Goal: Information Seeking & Learning: Learn about a topic

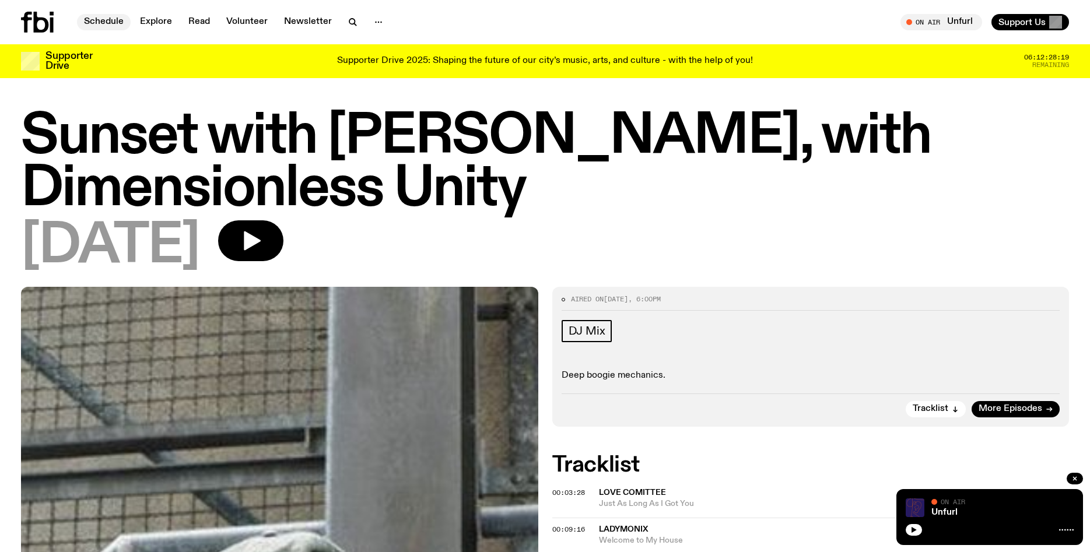
click at [105, 22] on link "Schedule" at bounding box center [104, 22] width 54 height 16
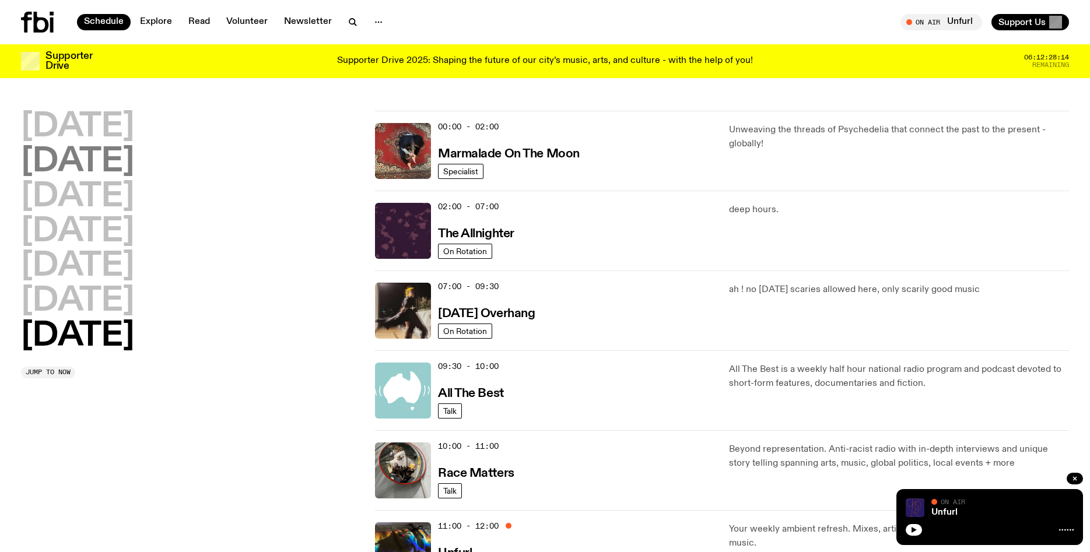
click at [118, 168] on h2 "[DATE]" at bounding box center [77, 162] width 113 height 33
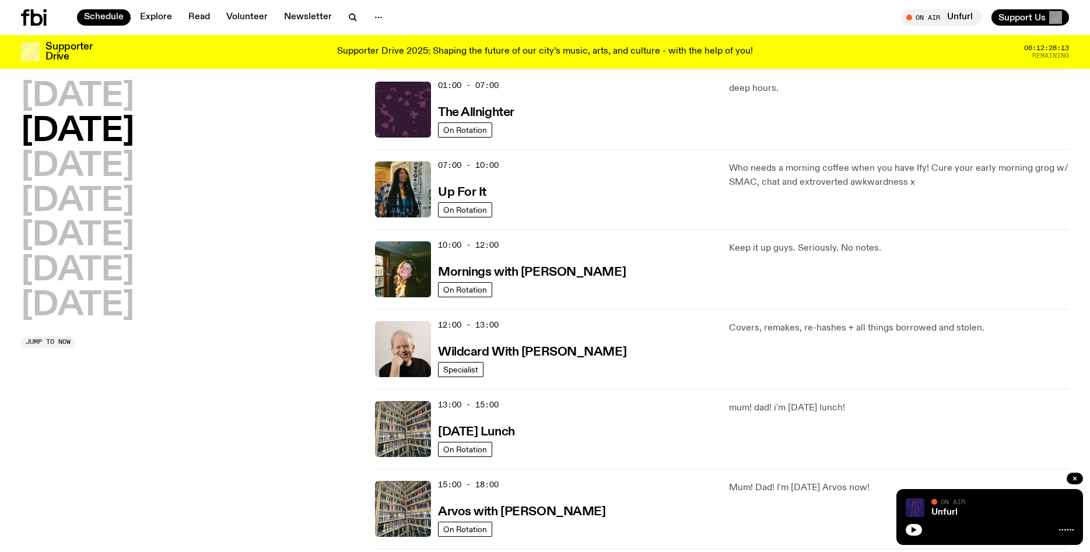
scroll to position [33, 0]
click at [127, 306] on h2 "[DATE]" at bounding box center [77, 306] width 113 height 33
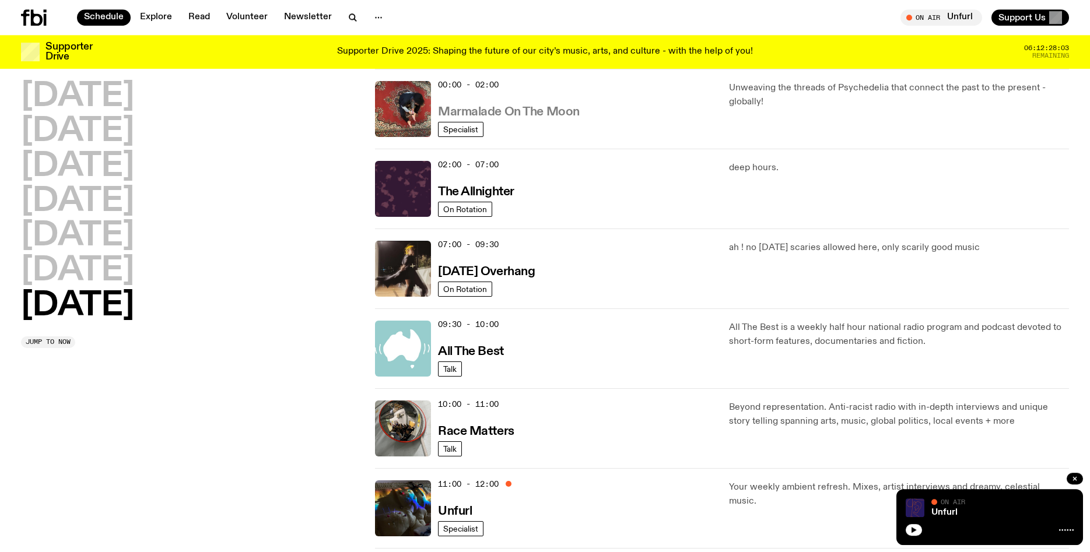
click at [515, 114] on h3 "Marmalade On The Moon" at bounding box center [509, 112] width 142 height 12
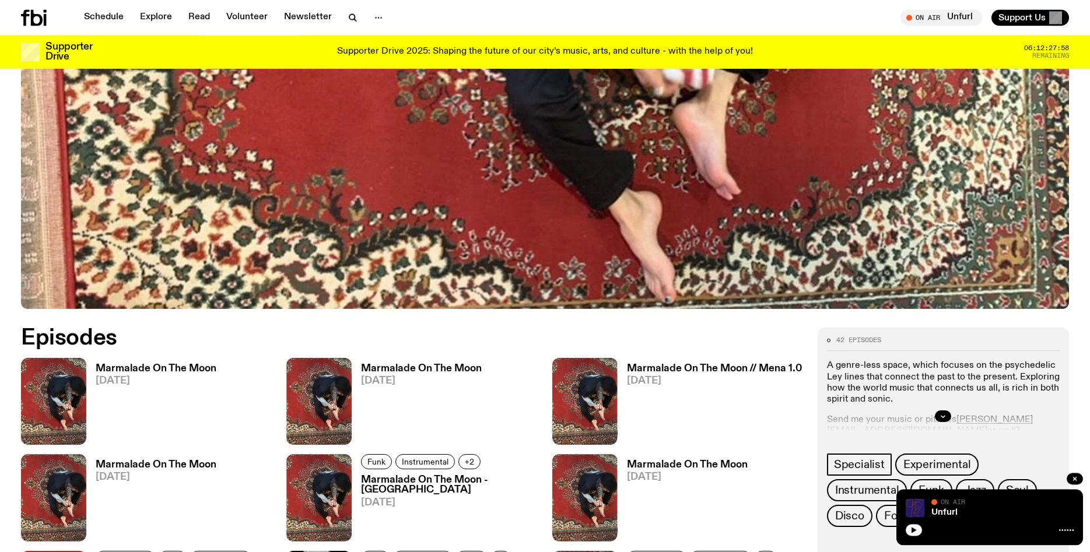
scroll to position [448, 0]
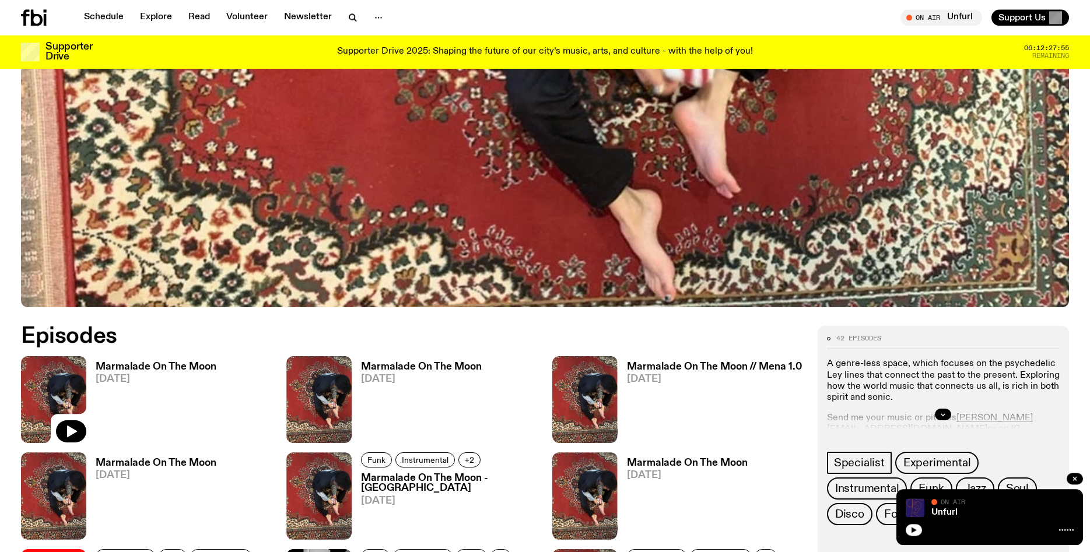
click at [74, 384] on img at bounding box center [53, 399] width 65 height 87
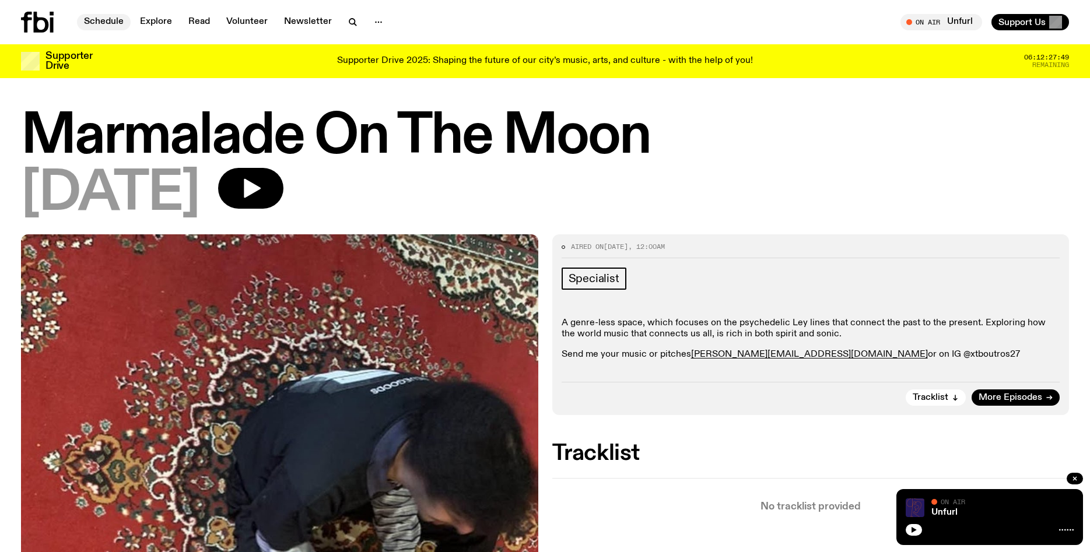
click at [114, 23] on link "Schedule" at bounding box center [104, 22] width 54 height 16
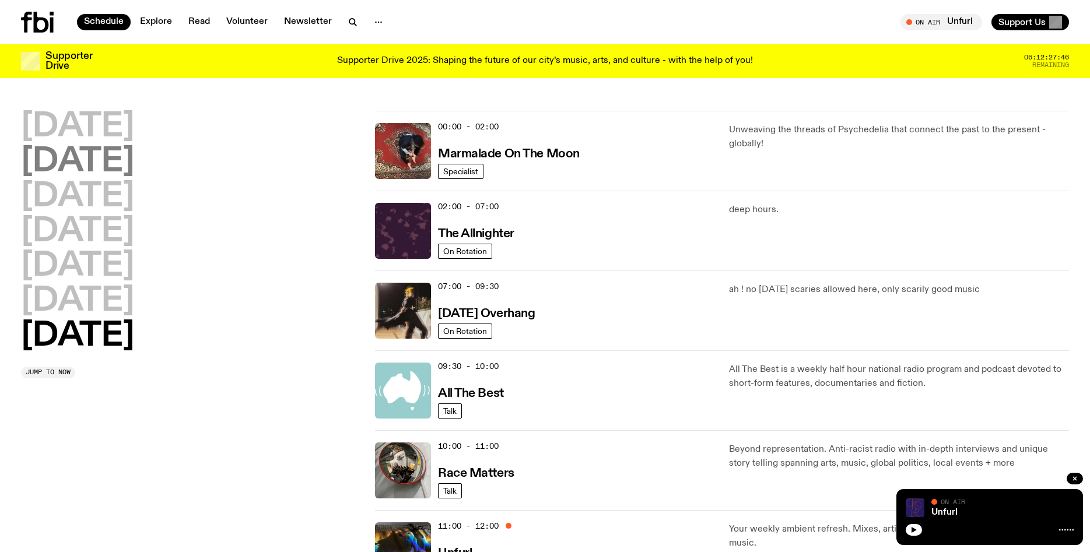
click at [115, 166] on h2 "[DATE]" at bounding box center [77, 162] width 113 height 33
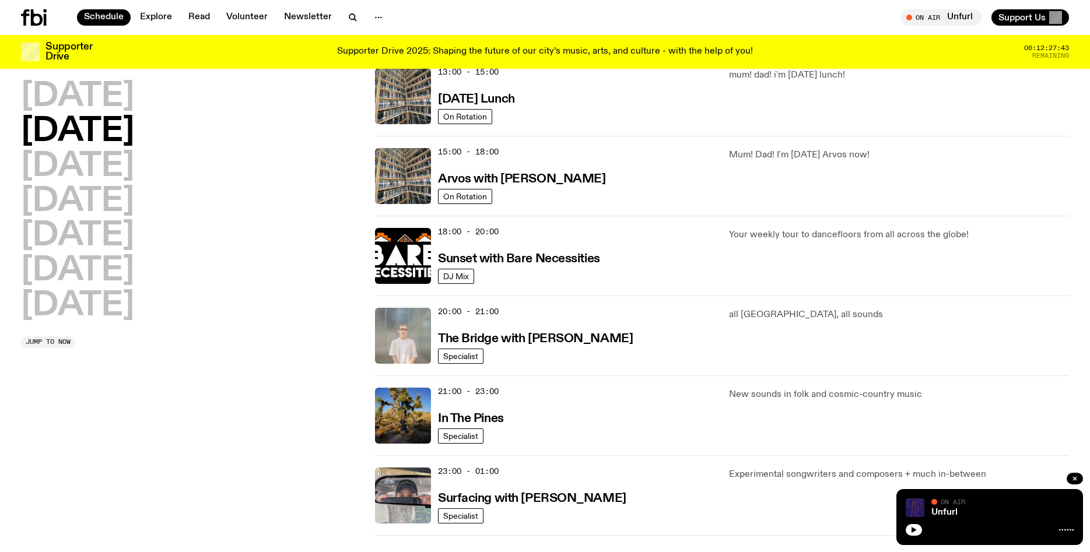
scroll to position [366, 0]
click at [397, 440] on img at bounding box center [403, 415] width 56 height 56
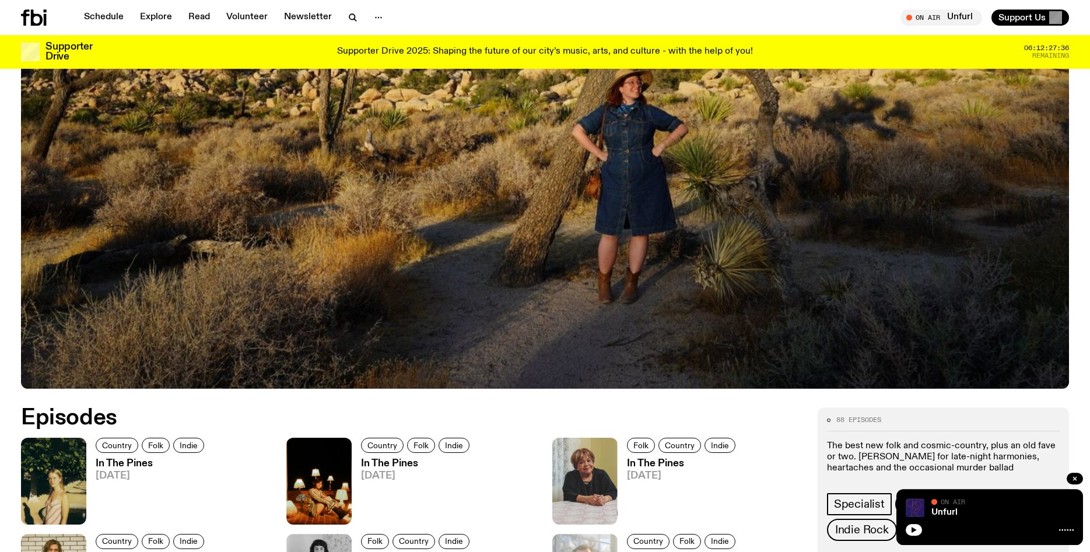
scroll to position [368, 0]
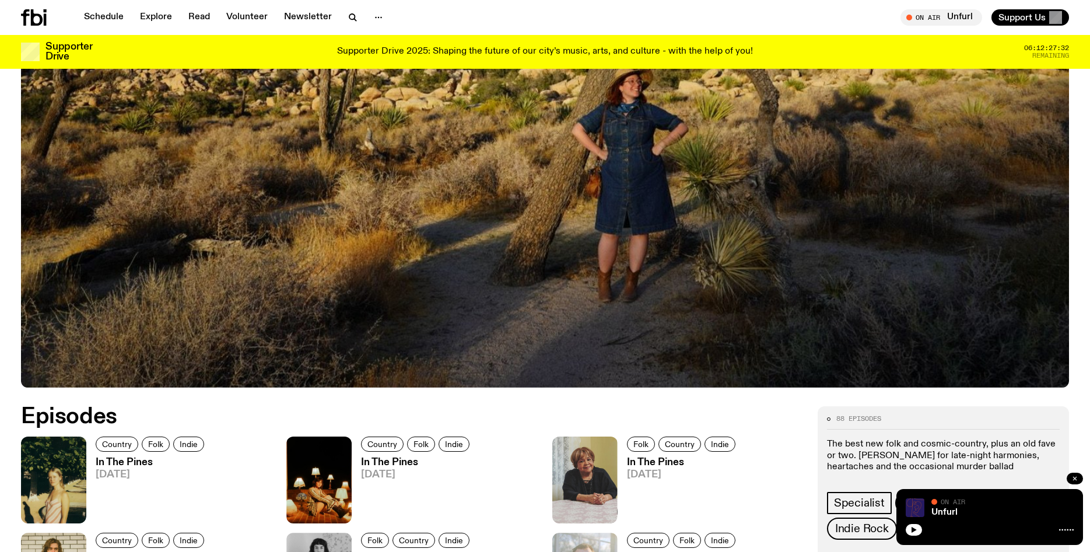
click at [1073, 478] on icon "button" at bounding box center [1075, 478] width 7 height 7
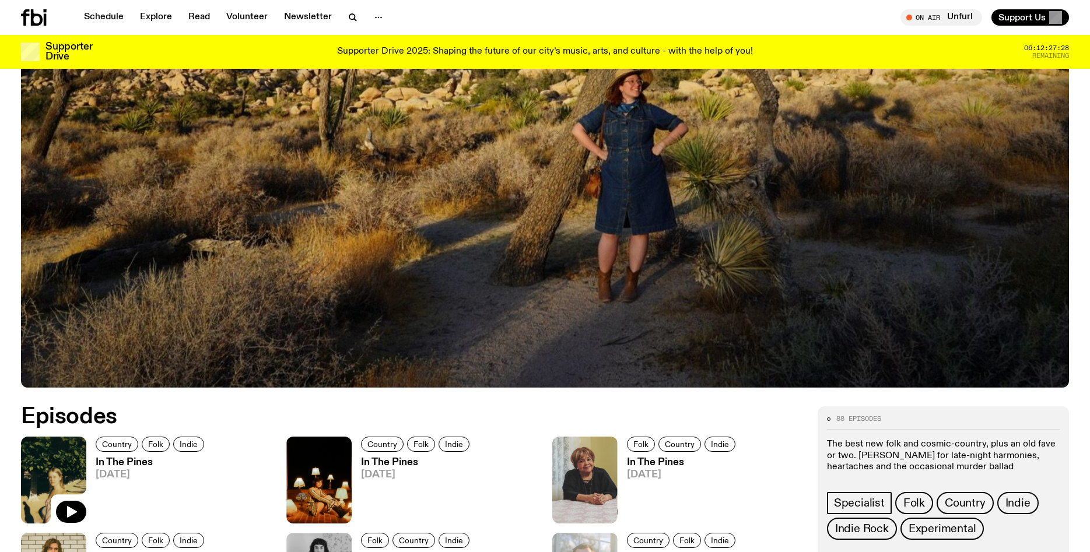
click at [66, 459] on img at bounding box center [53, 480] width 65 height 87
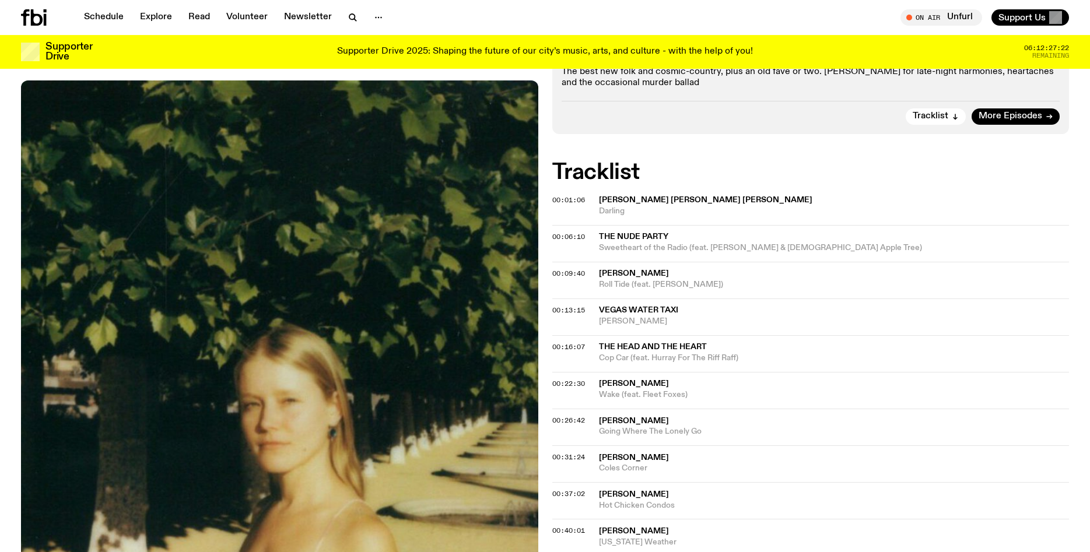
scroll to position [244, 0]
click at [215, 471] on img at bounding box center [279, 425] width 517 height 689
click at [226, 395] on img at bounding box center [279, 425] width 517 height 689
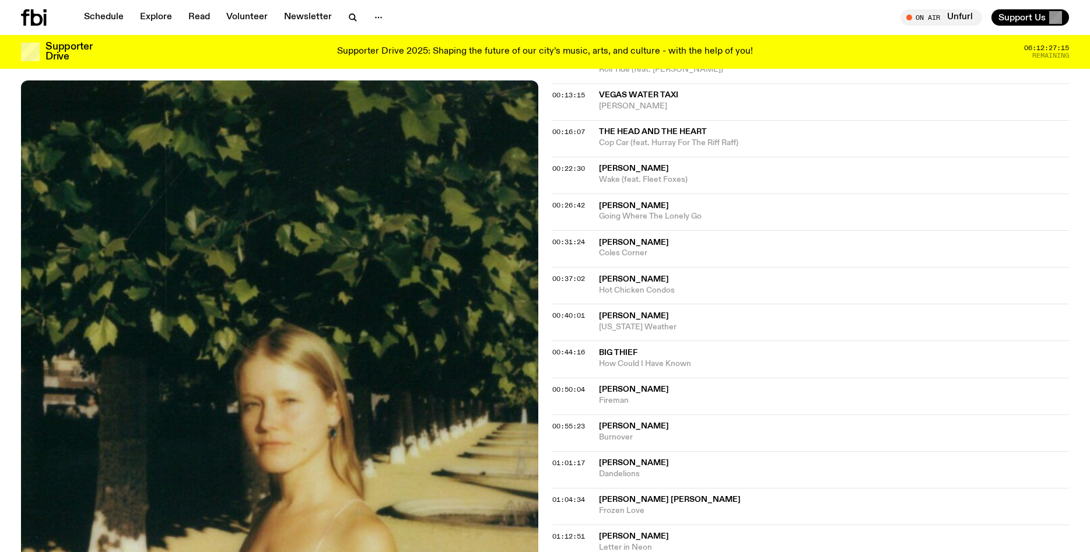
scroll to position [465, 0]
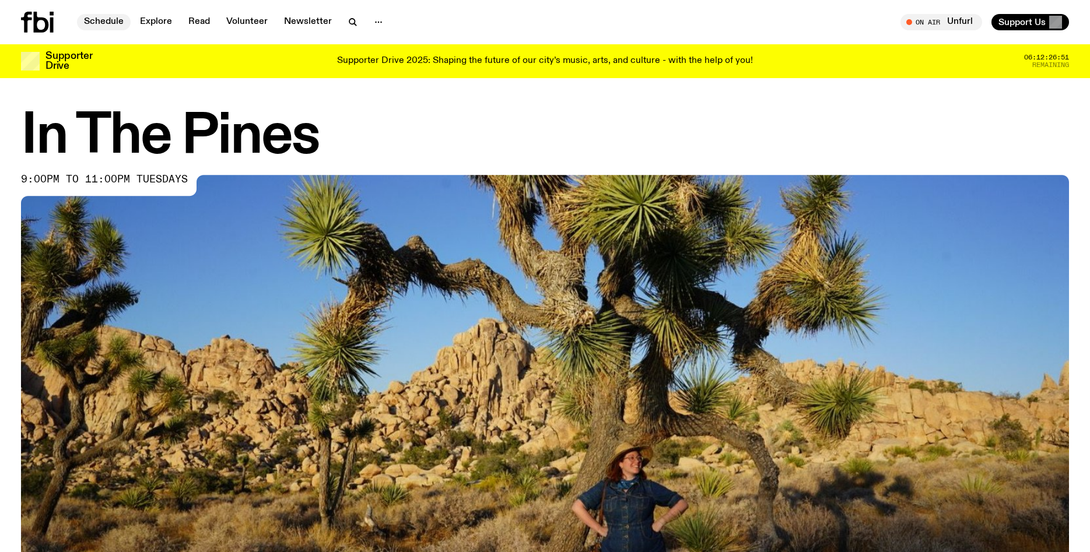
click at [108, 23] on link "Schedule" at bounding box center [104, 22] width 54 height 16
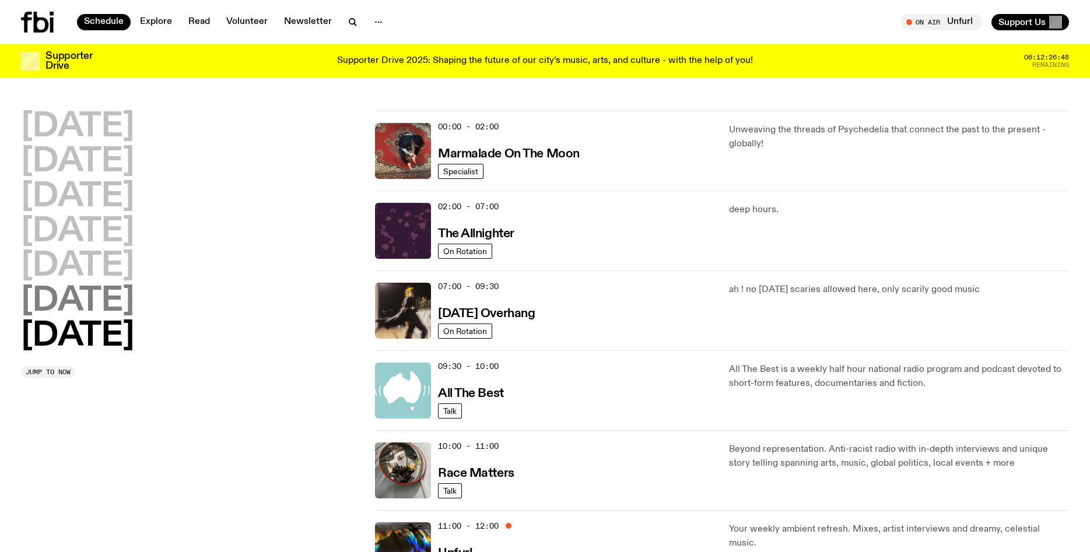
click at [88, 308] on h2 "[DATE]" at bounding box center [77, 301] width 113 height 33
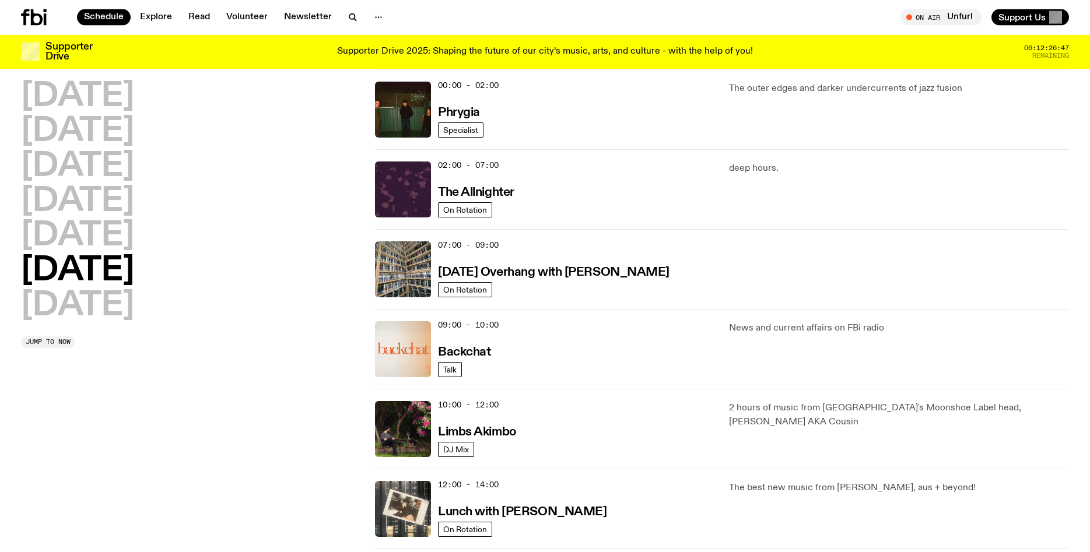
scroll to position [33, 0]
click at [411, 433] on img at bounding box center [403, 429] width 56 height 56
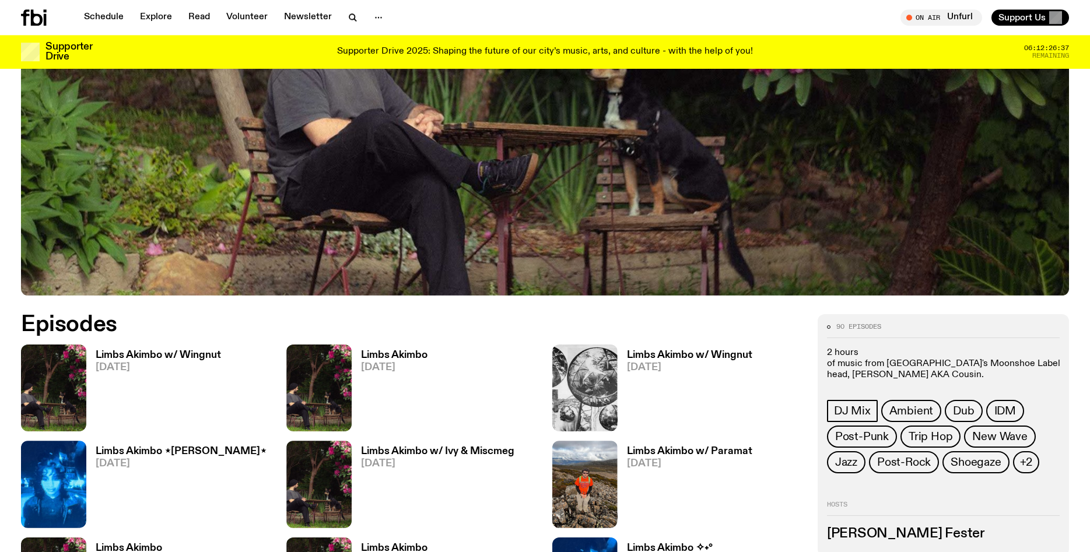
scroll to position [460, 0]
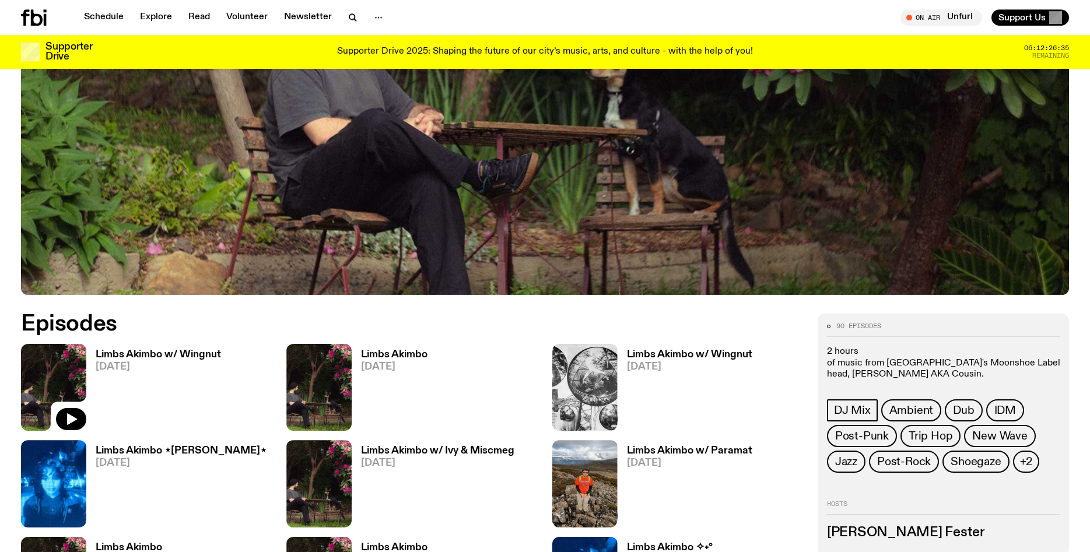
click at [76, 394] on img at bounding box center [53, 387] width 65 height 87
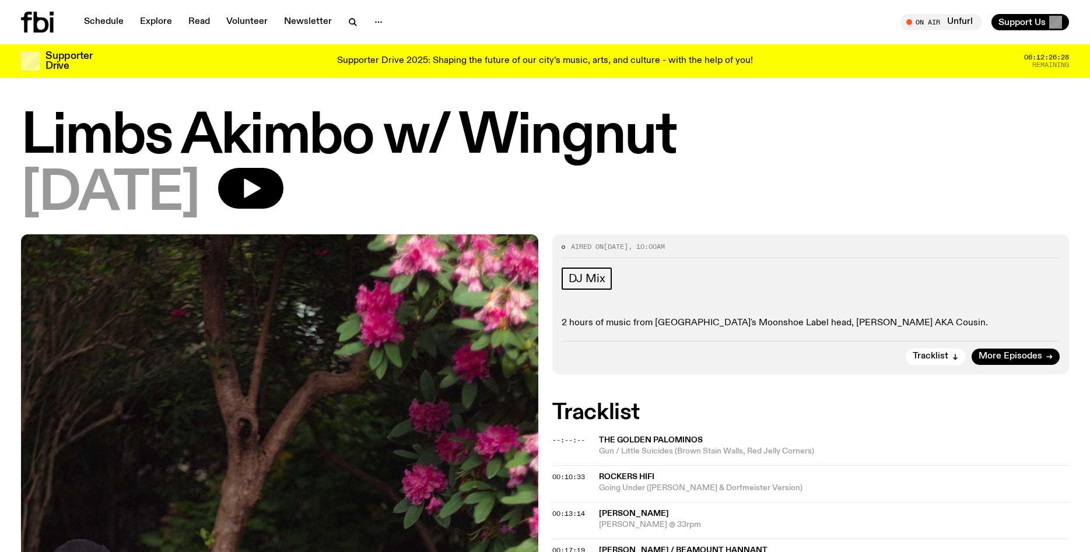
click at [94, 24] on link "Schedule" at bounding box center [104, 22] width 54 height 16
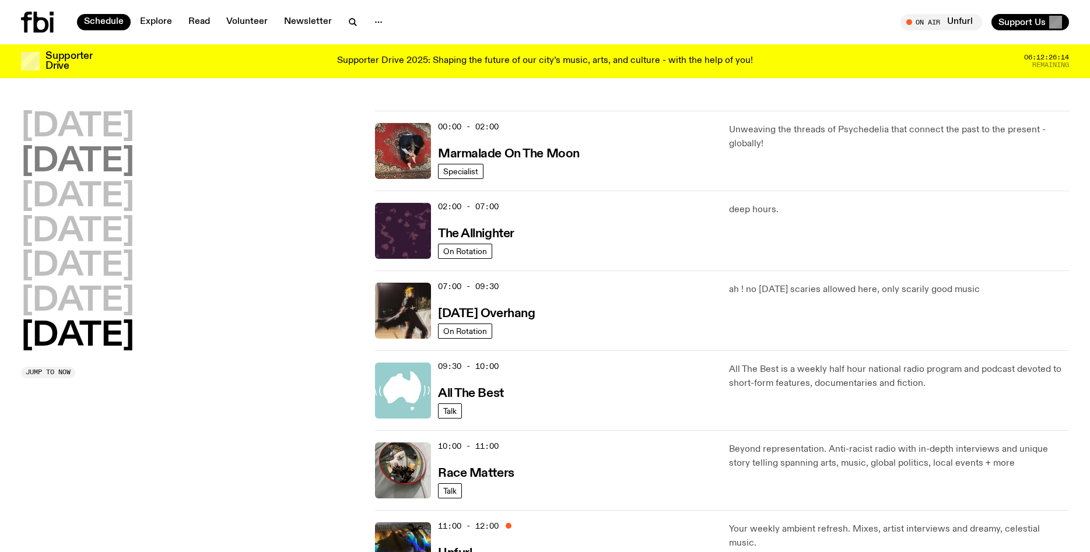
click at [89, 165] on h2 "[DATE]" at bounding box center [77, 162] width 113 height 33
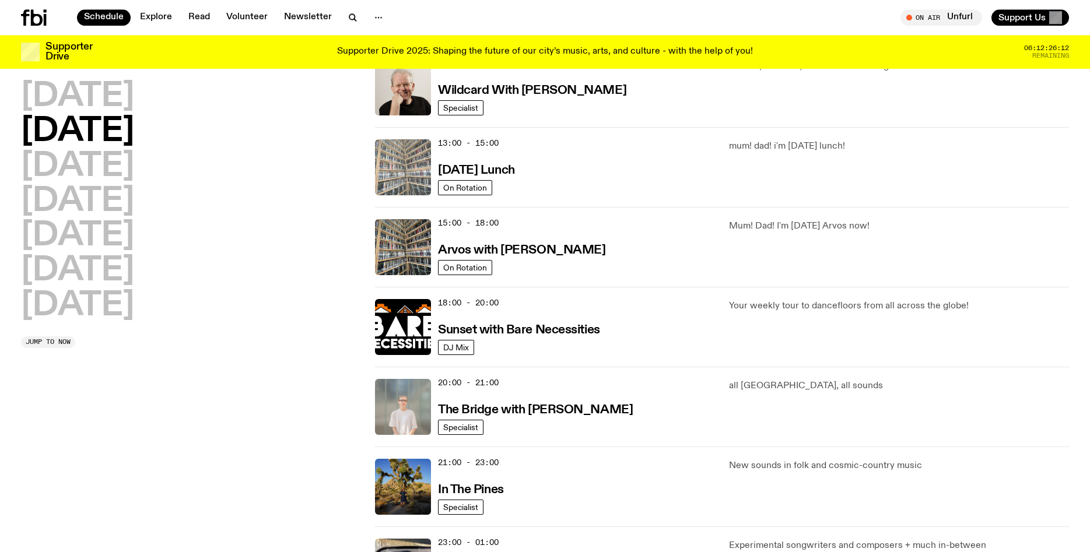
scroll to position [295, 0]
click at [401, 503] on img at bounding box center [403, 487] width 56 height 56
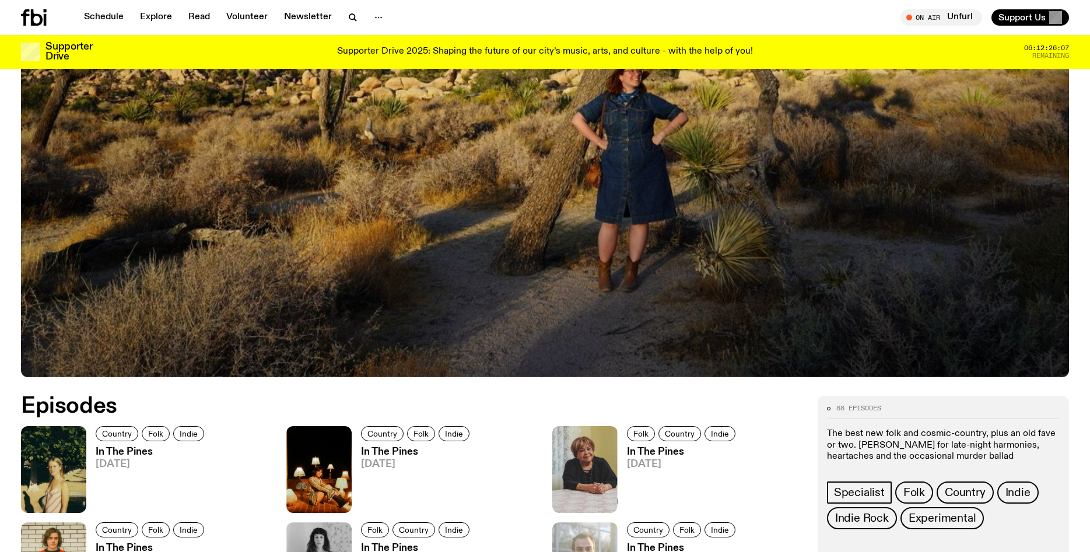
scroll to position [387, 0]
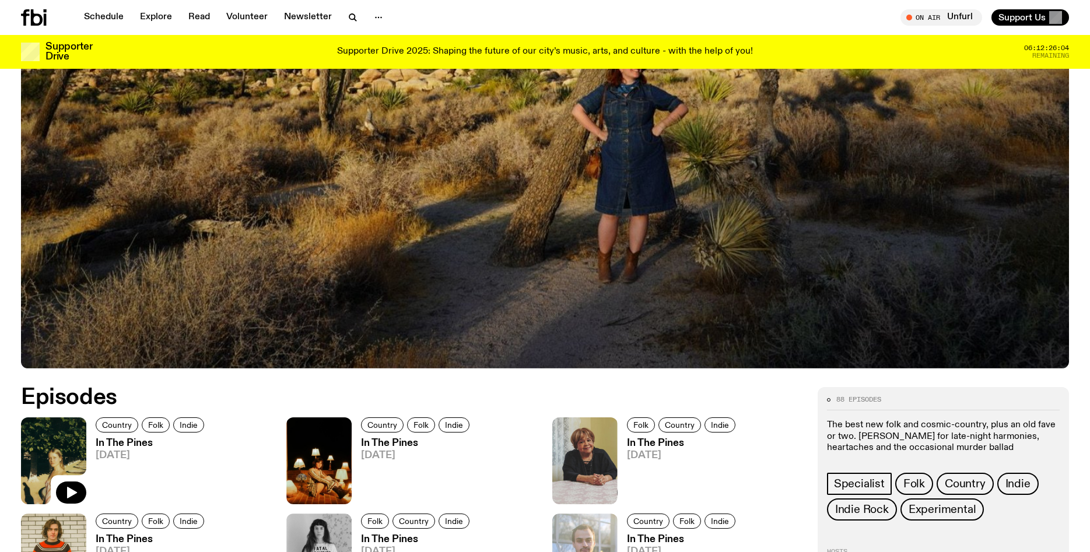
click at [75, 461] on img at bounding box center [53, 461] width 65 height 87
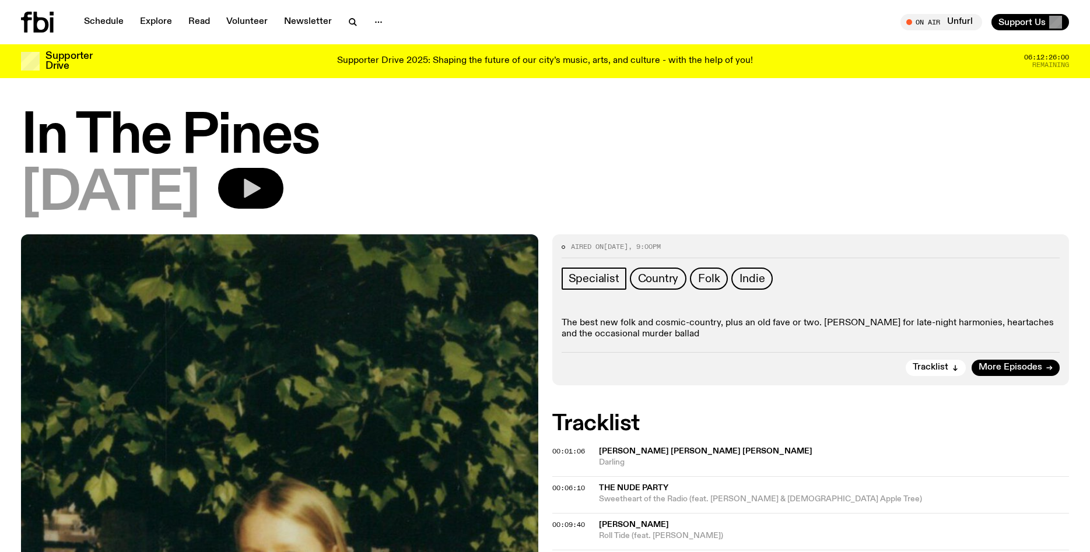
click at [261, 195] on icon "button" at bounding box center [252, 188] width 17 height 19
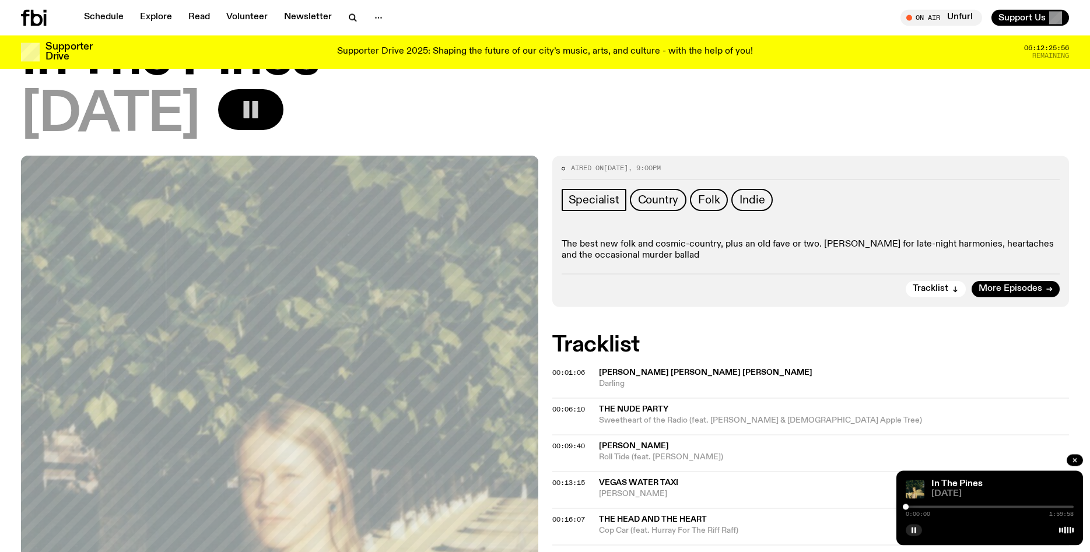
scroll to position [153, 0]
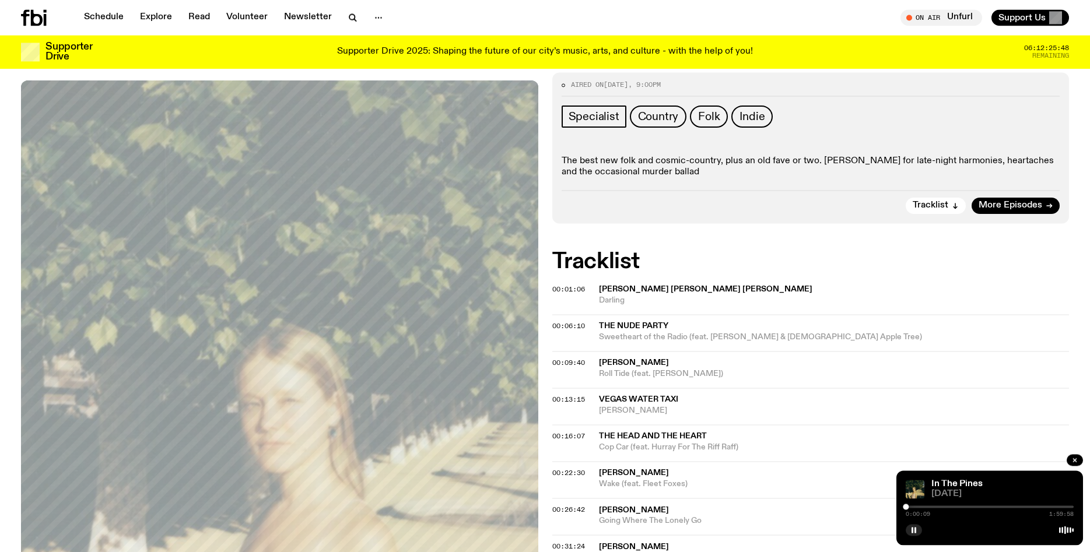
click at [910, 507] on div at bounding box center [990, 507] width 168 height 2
click at [919, 508] on div at bounding box center [990, 507] width 168 height 2
click at [924, 508] on div at bounding box center [990, 507] width 168 height 2
click at [929, 506] on div at bounding box center [990, 507] width 168 height 2
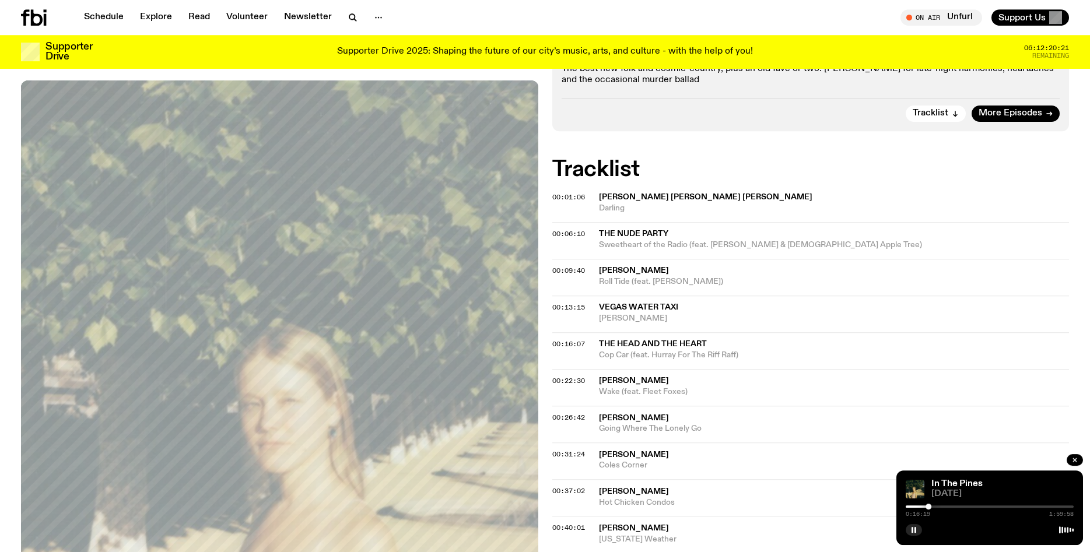
scroll to position [351, 0]
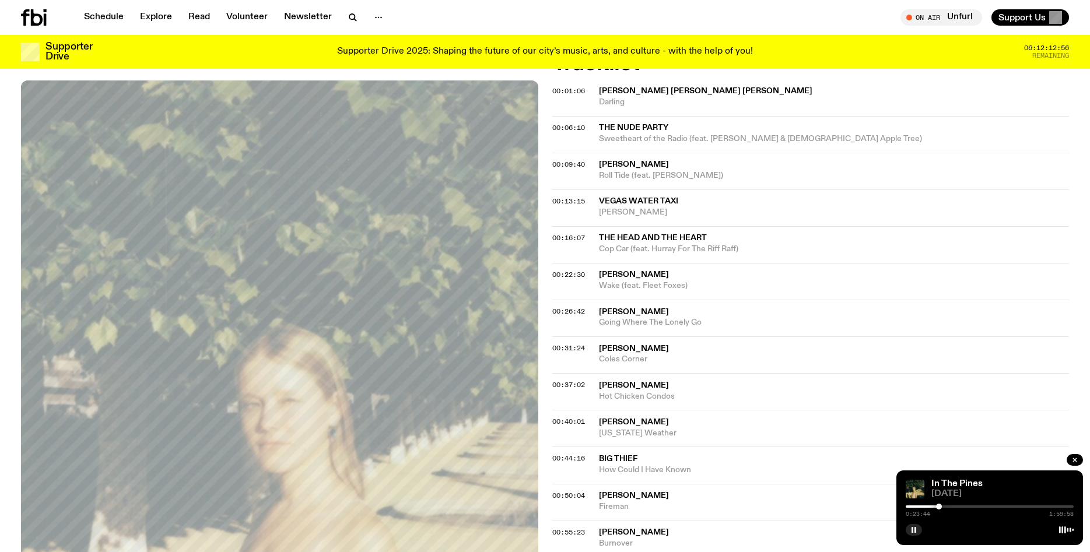
click at [944, 506] on div at bounding box center [990, 507] width 168 height 2
click at [965, 508] on div at bounding box center [990, 507] width 168 height 2
click at [804, 465] on span "How Could I Have Known" at bounding box center [834, 470] width 471 height 11
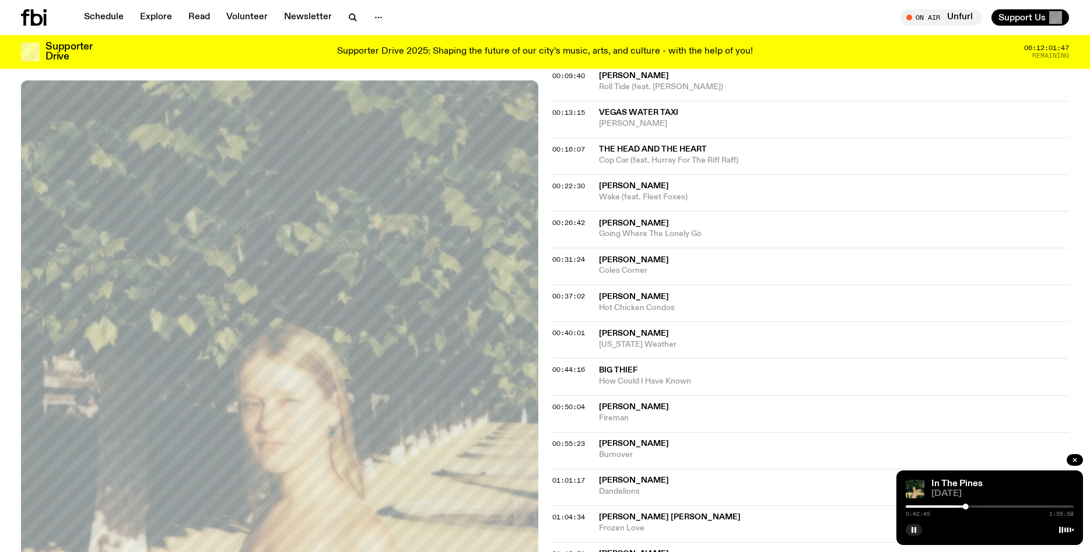
scroll to position [460, 0]
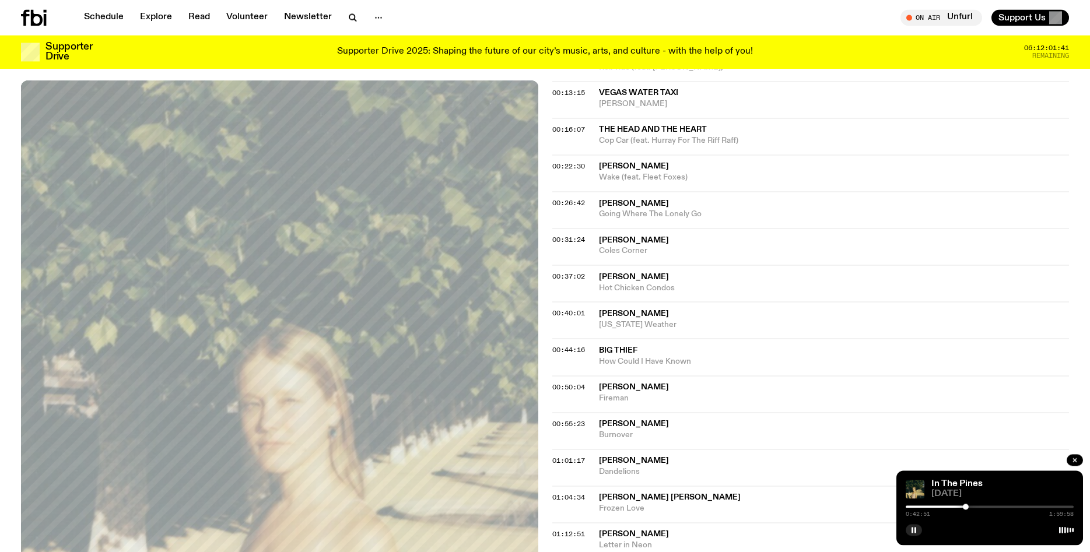
click at [971, 508] on div at bounding box center [990, 507] width 168 height 2
click at [976, 507] on div at bounding box center [990, 507] width 168 height 2
click at [912, 532] on icon "button" at bounding box center [914, 530] width 7 height 7
